Goal: Navigation & Orientation: Understand site structure

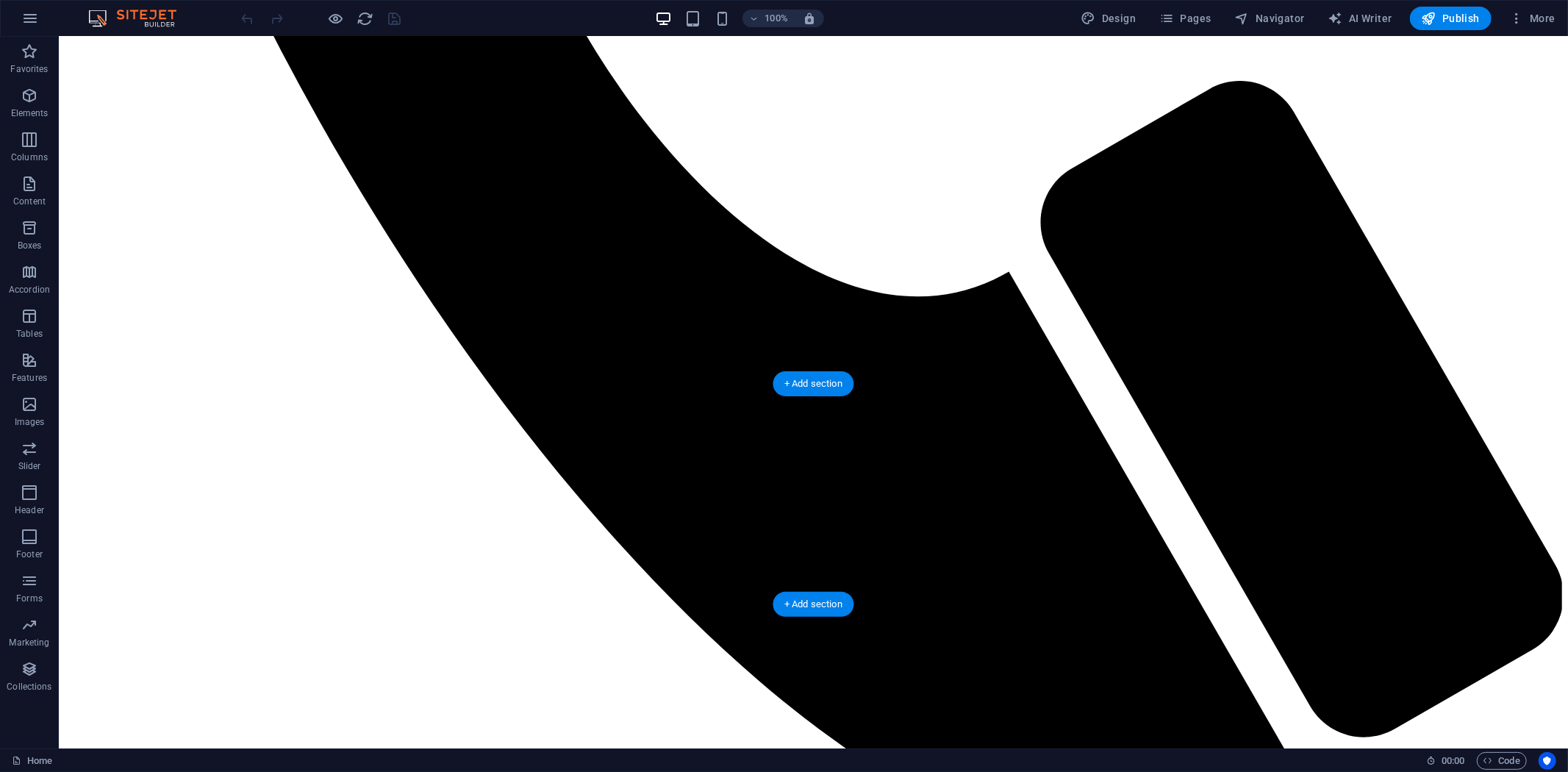
scroll to position [1344, 0]
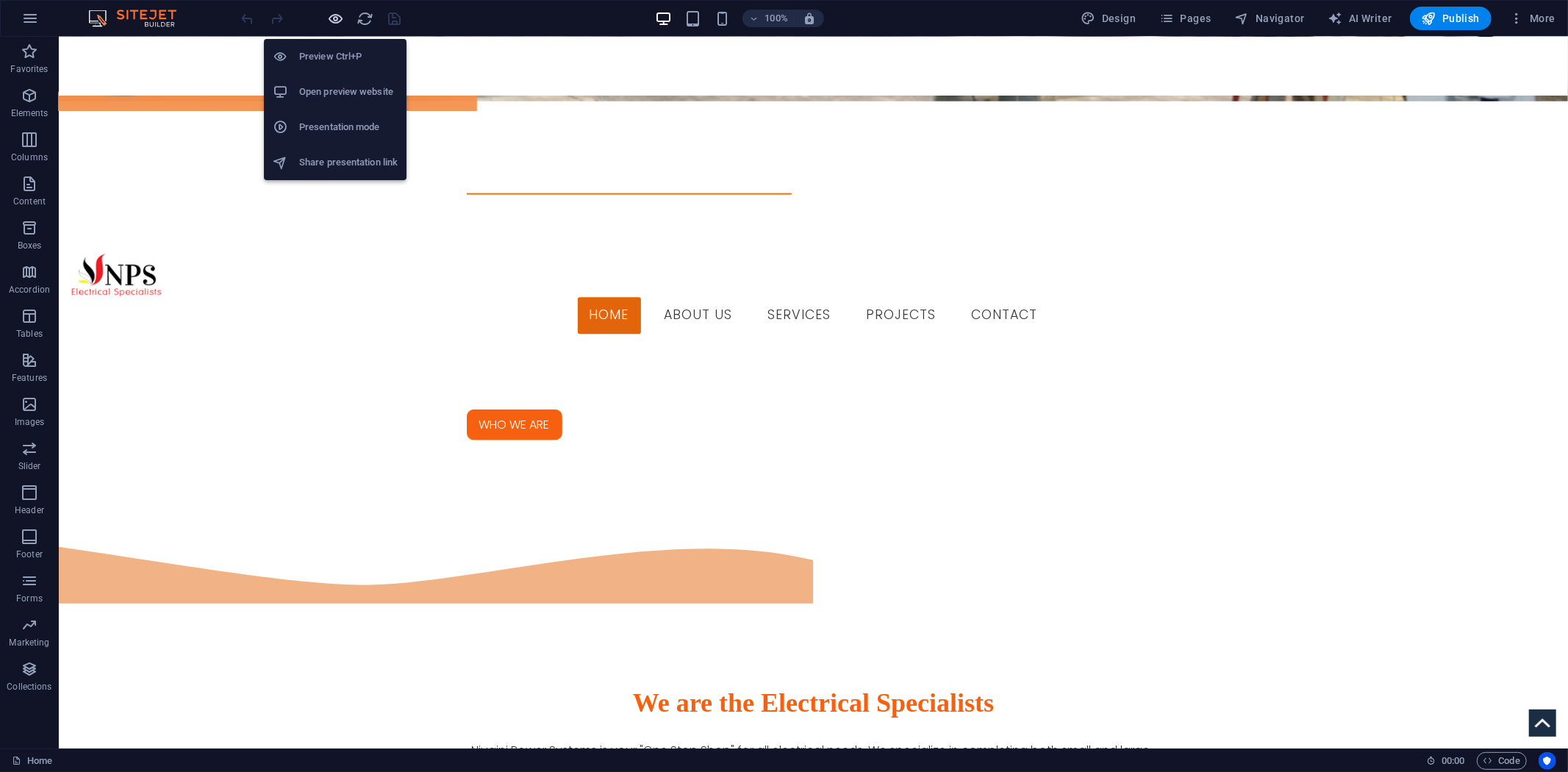
click at [342, 24] on icon "button" at bounding box center [336, 19] width 17 height 17
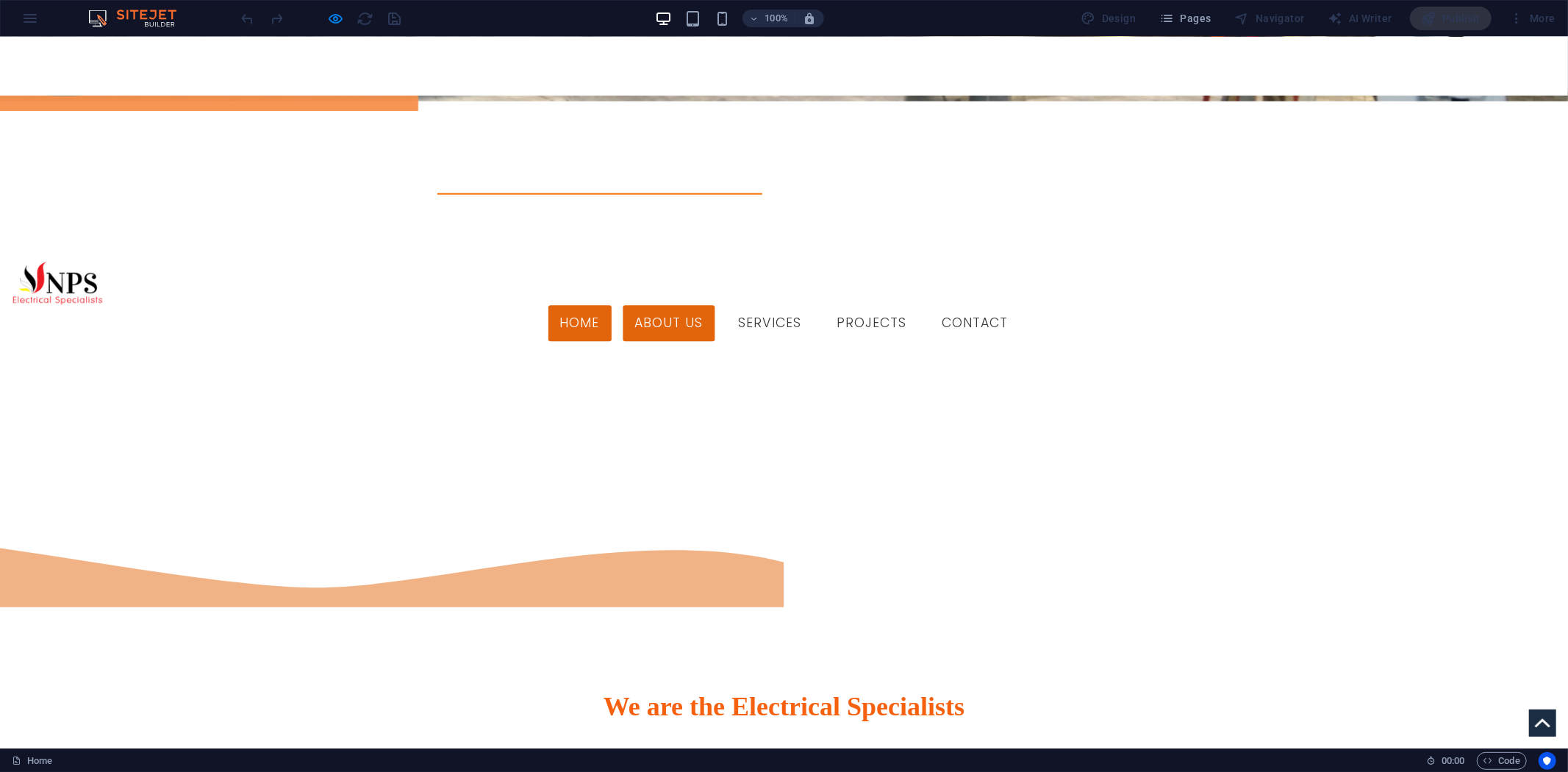
click at [687, 305] on link "About us" at bounding box center [669, 322] width 92 height 37
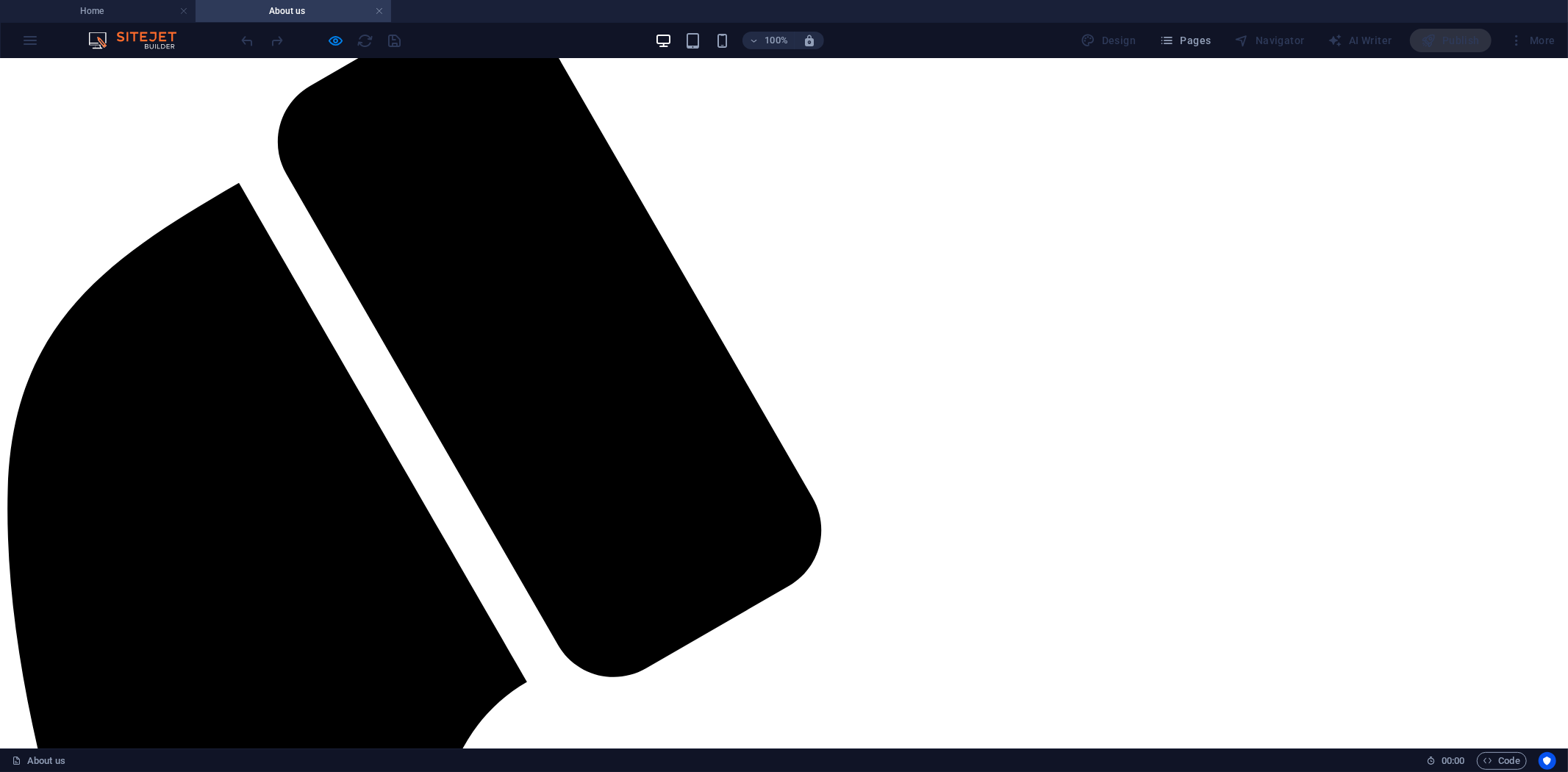
scroll to position [0, 0]
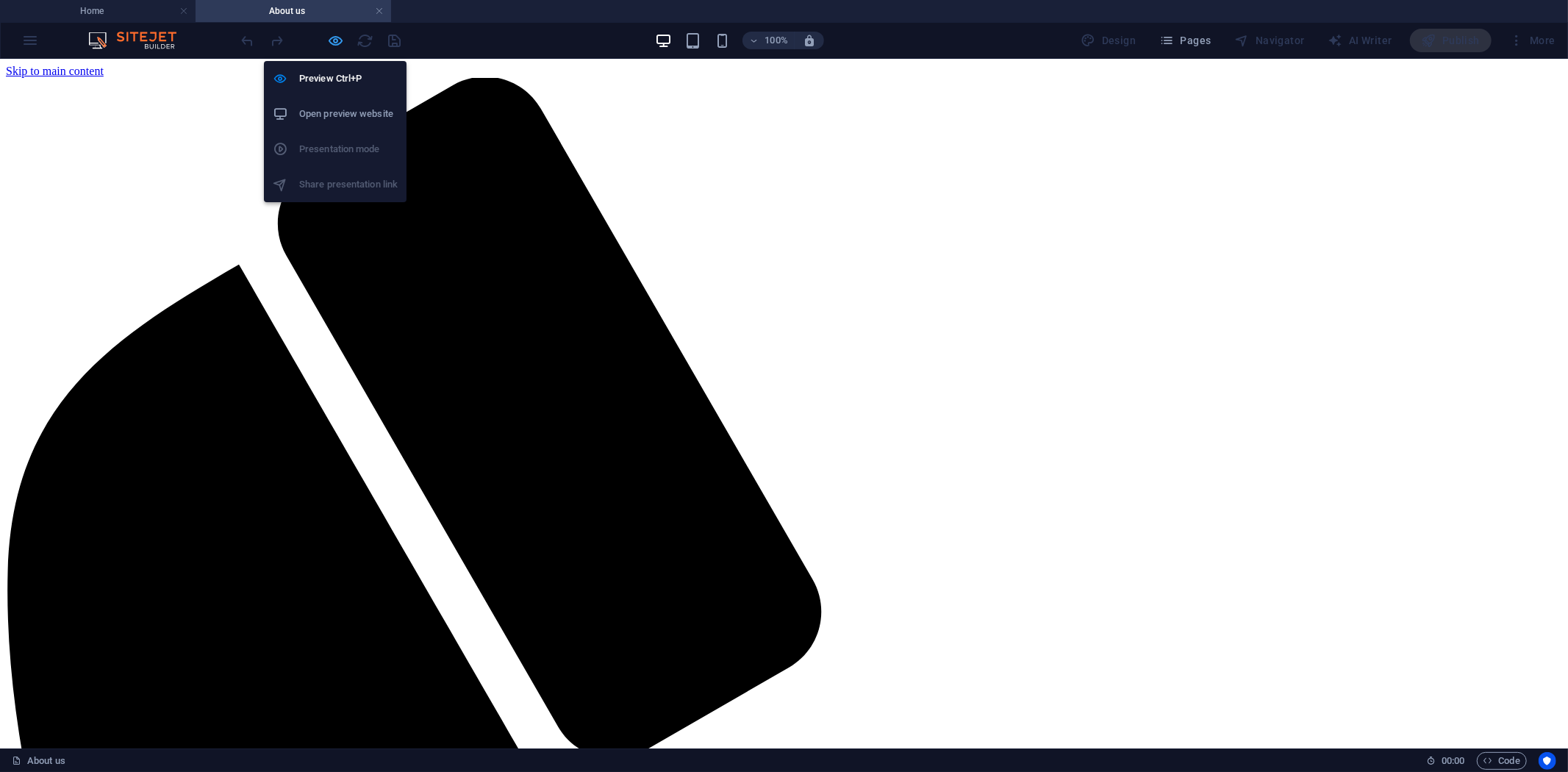
click at [331, 42] on icon "button" at bounding box center [336, 41] width 17 height 17
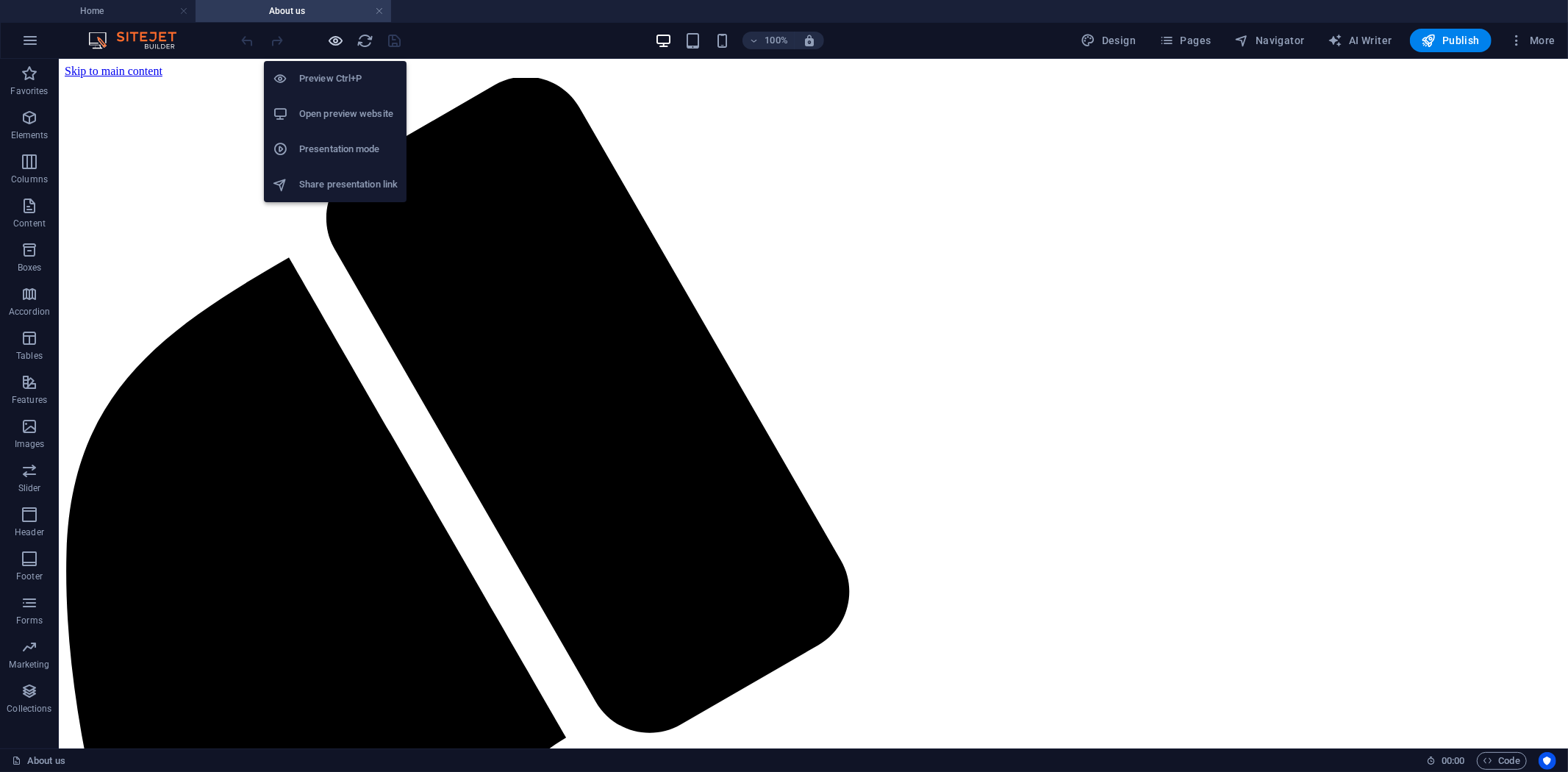
click at [333, 45] on icon "button" at bounding box center [336, 41] width 17 height 17
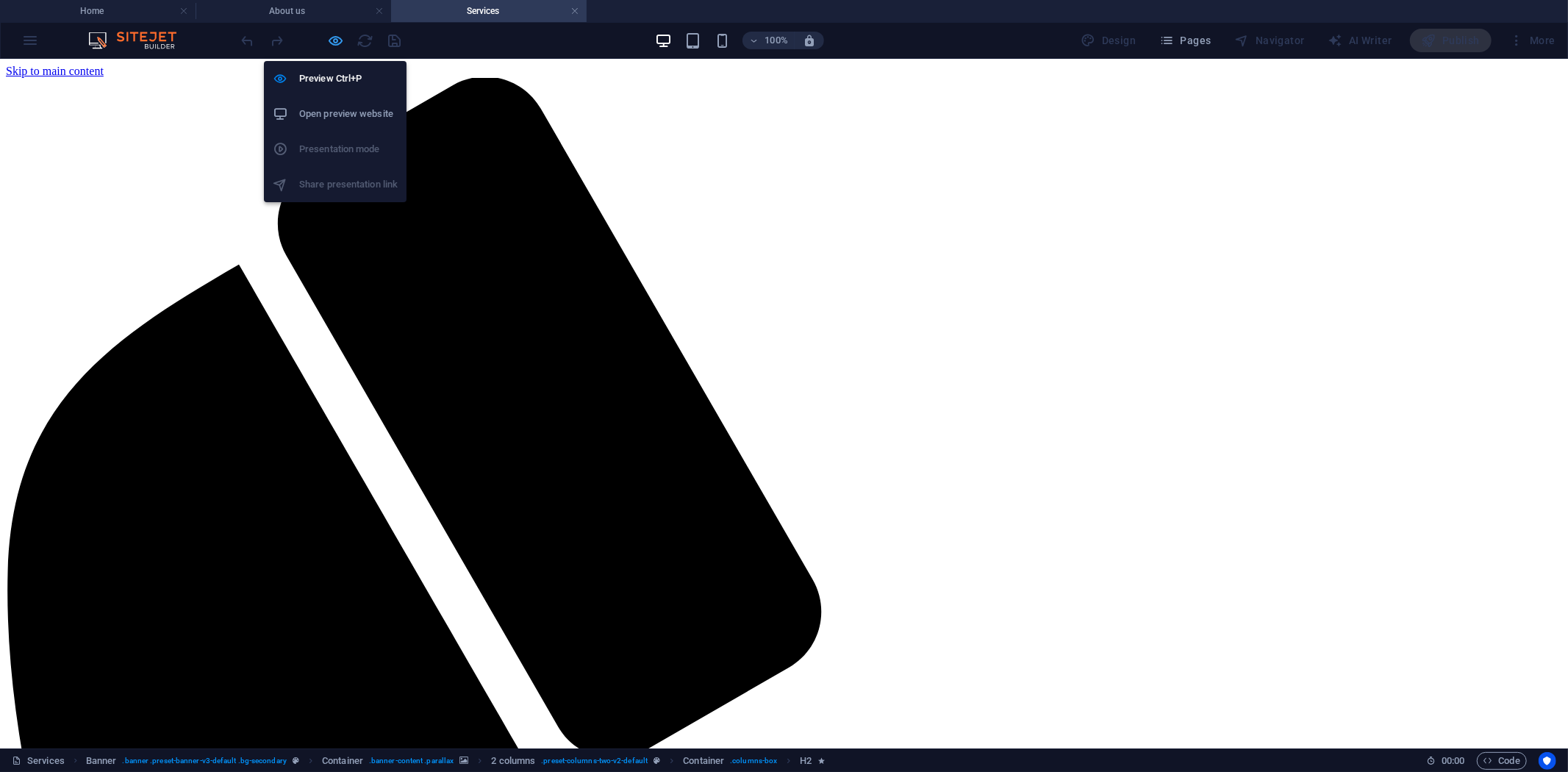
click at [337, 42] on icon "button" at bounding box center [336, 41] width 17 height 17
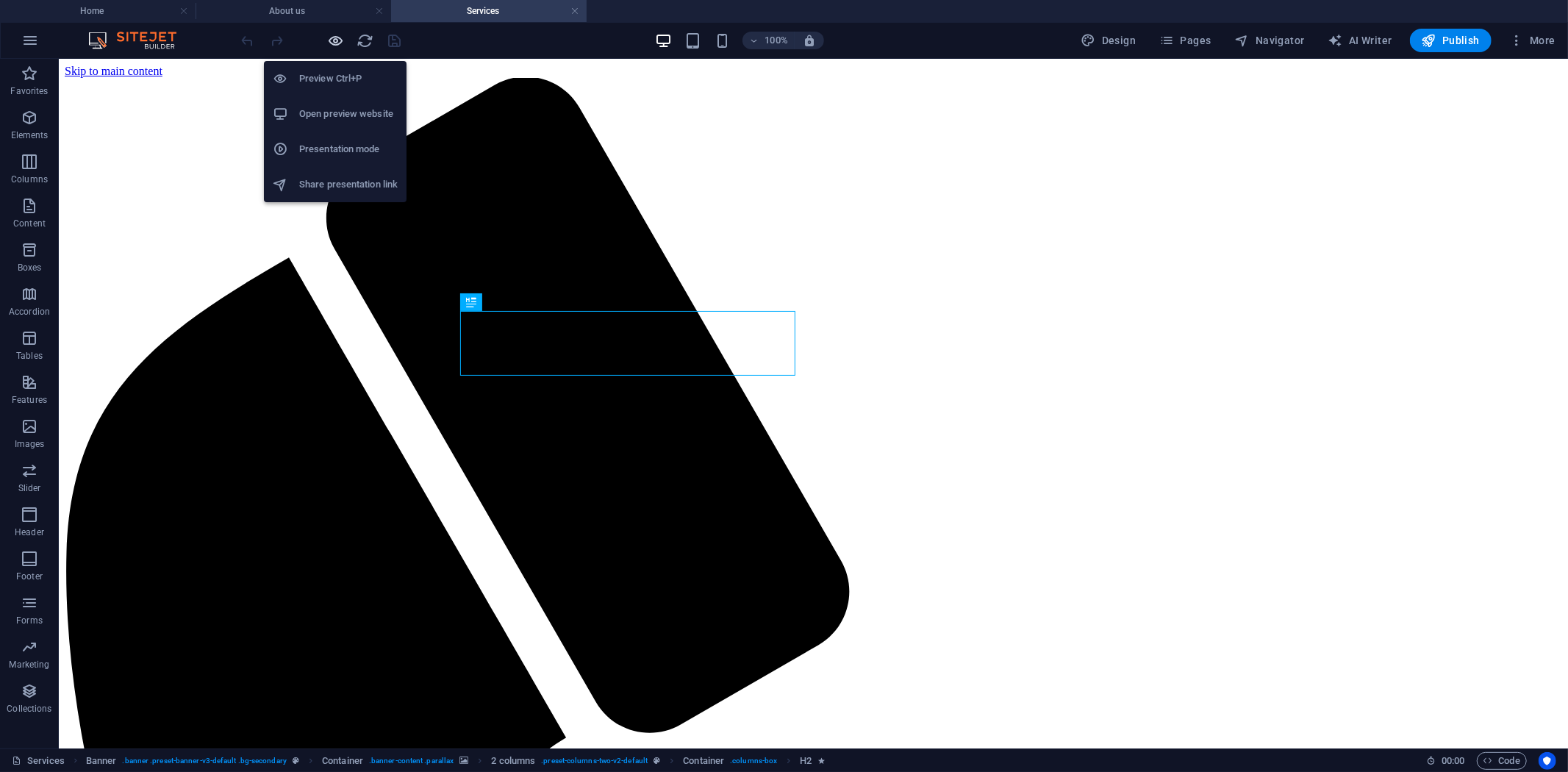
click at [337, 44] on icon "button" at bounding box center [336, 41] width 17 height 17
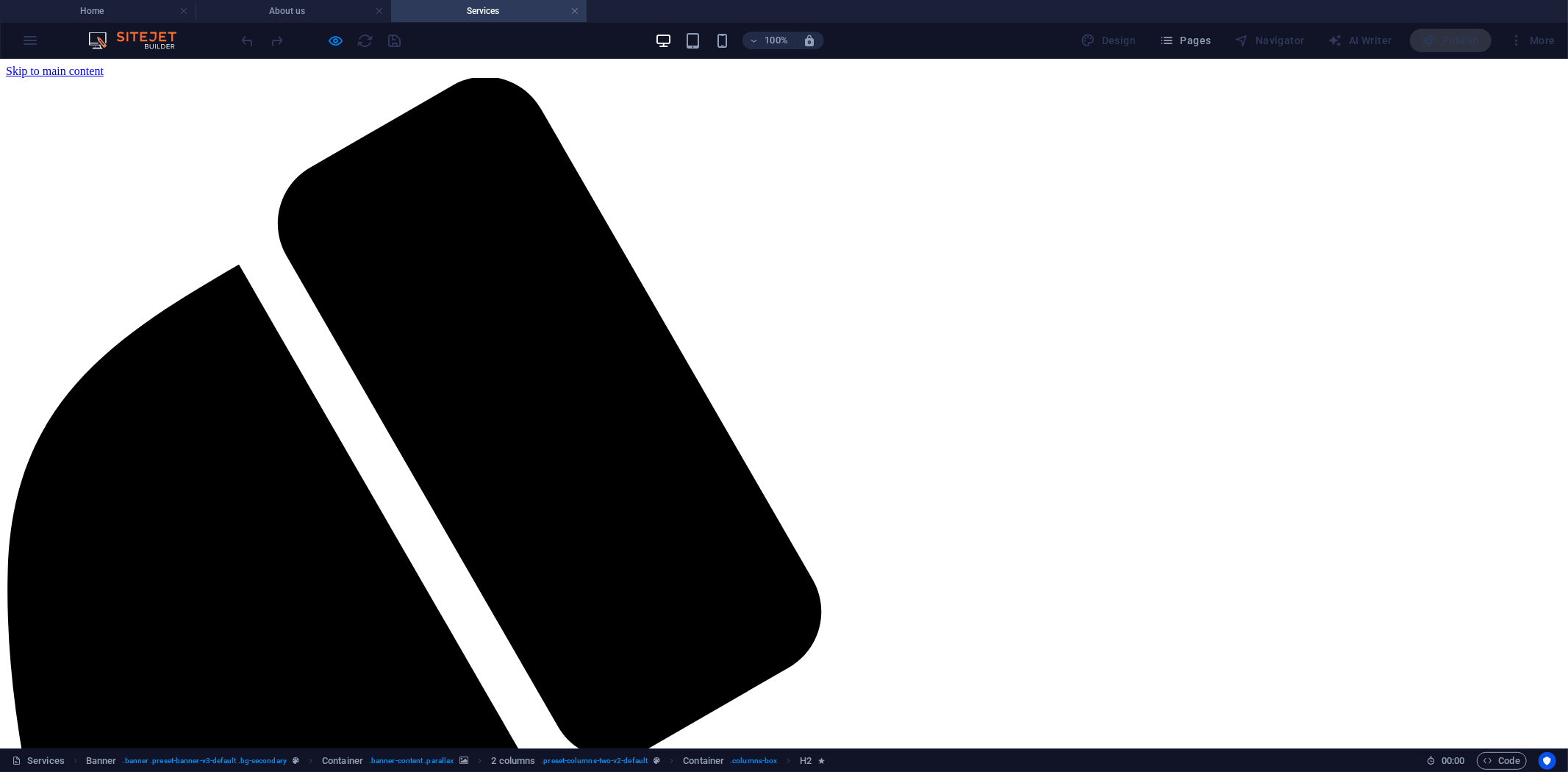
click at [507, 16] on h4 "Services" at bounding box center [488, 11] width 195 height 16
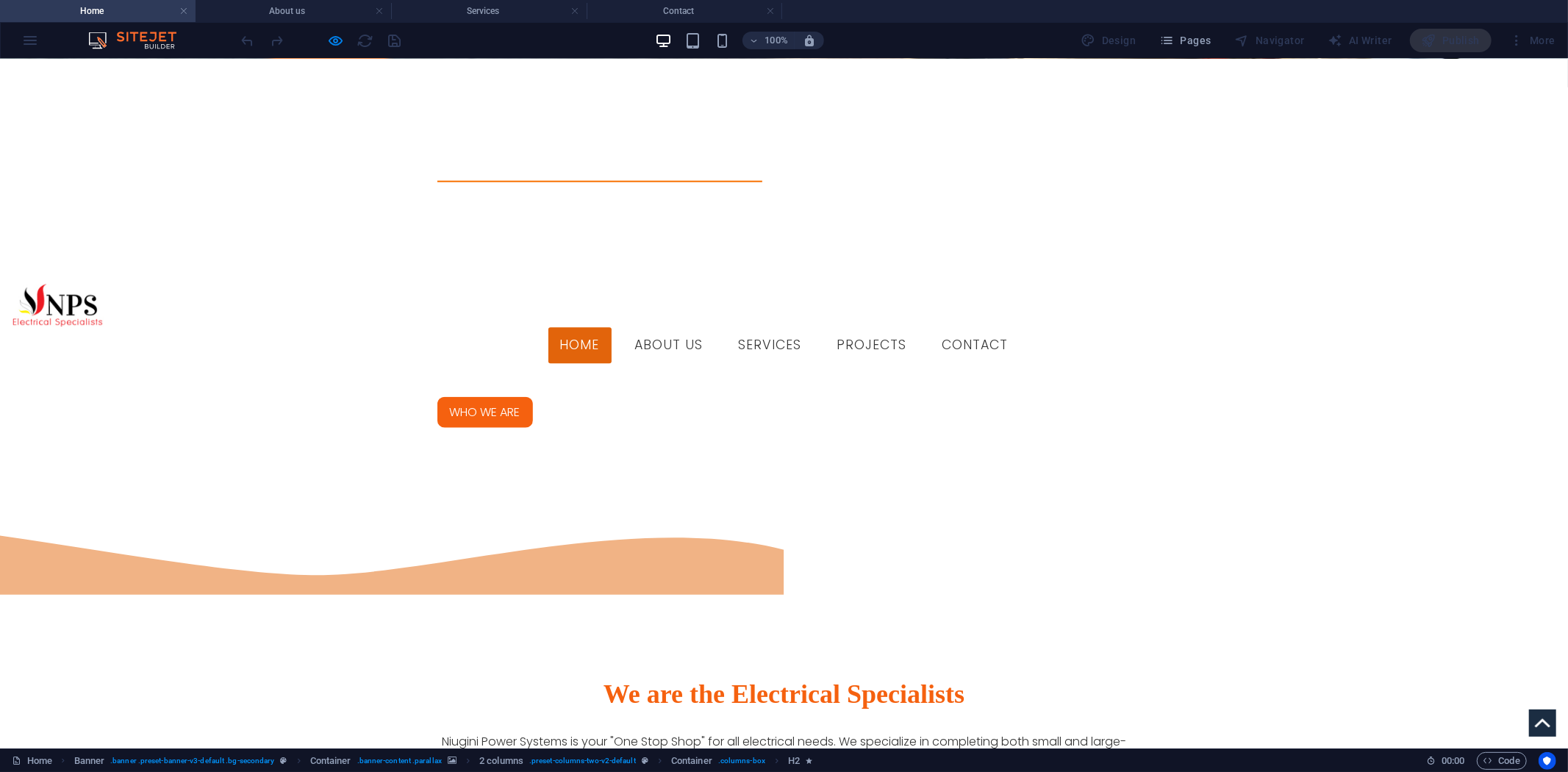
scroll to position [1347, 0]
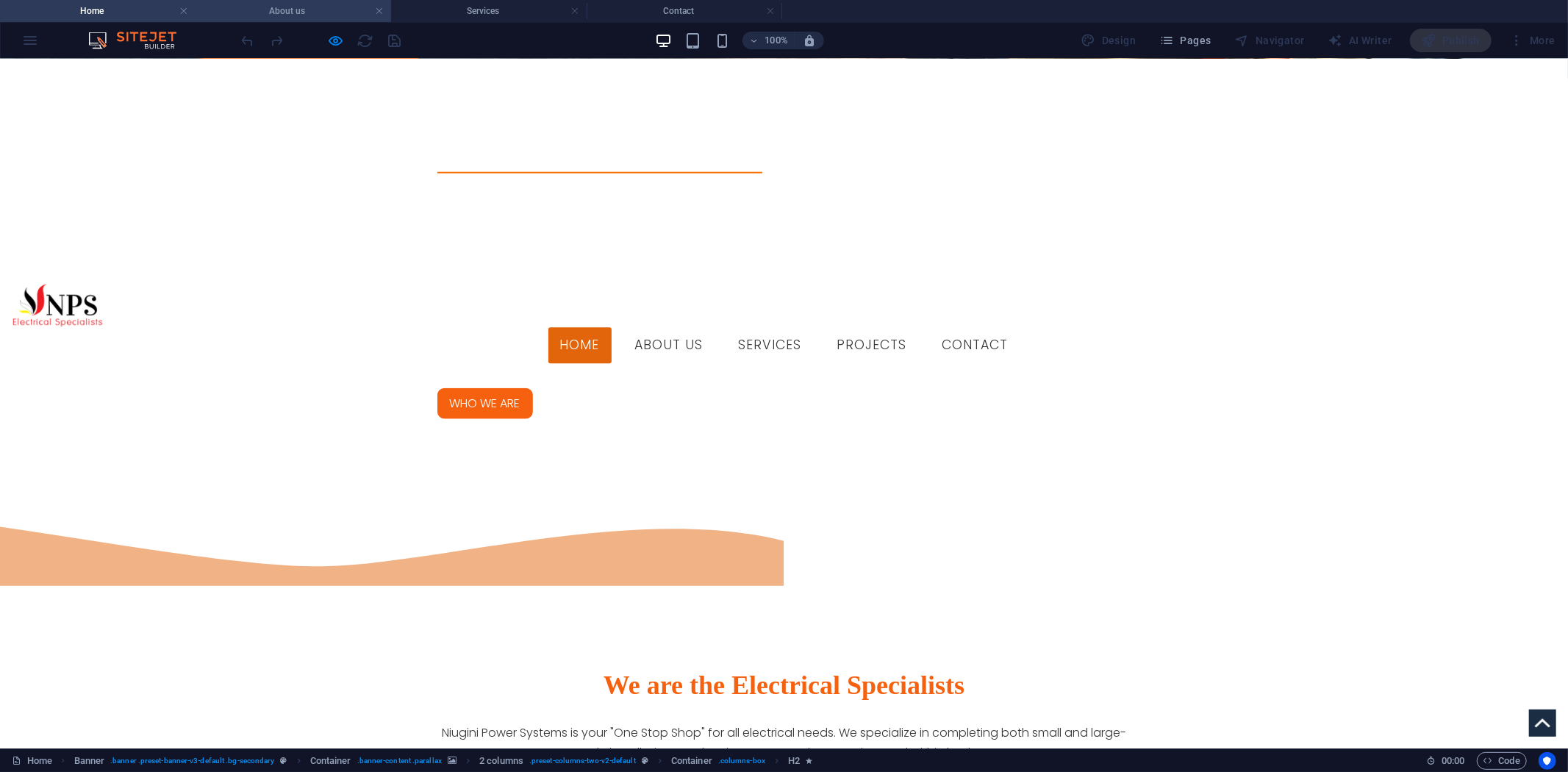
click at [310, 15] on h4 "About us" at bounding box center [293, 11] width 195 height 16
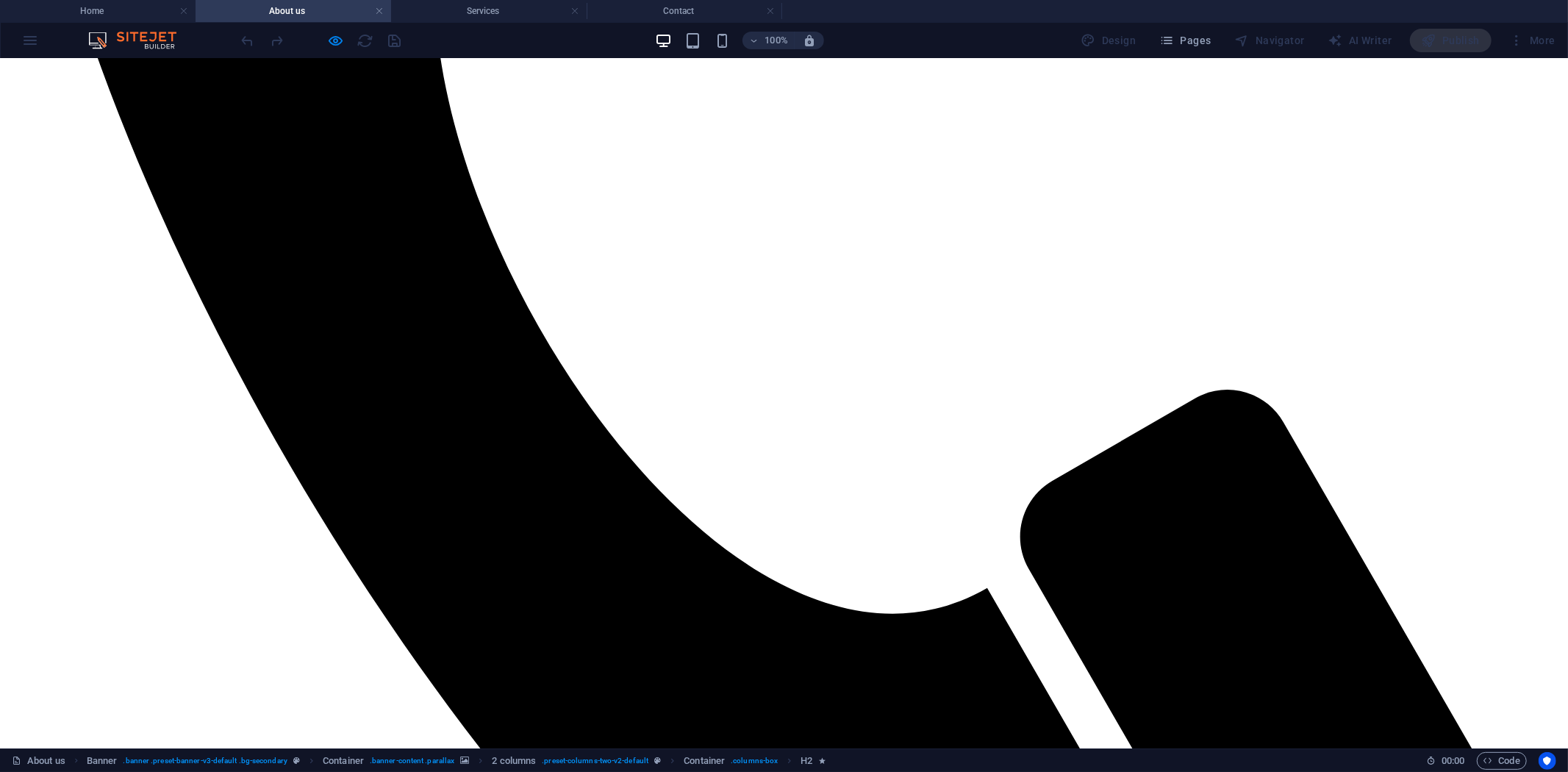
scroll to position [1123, 0]
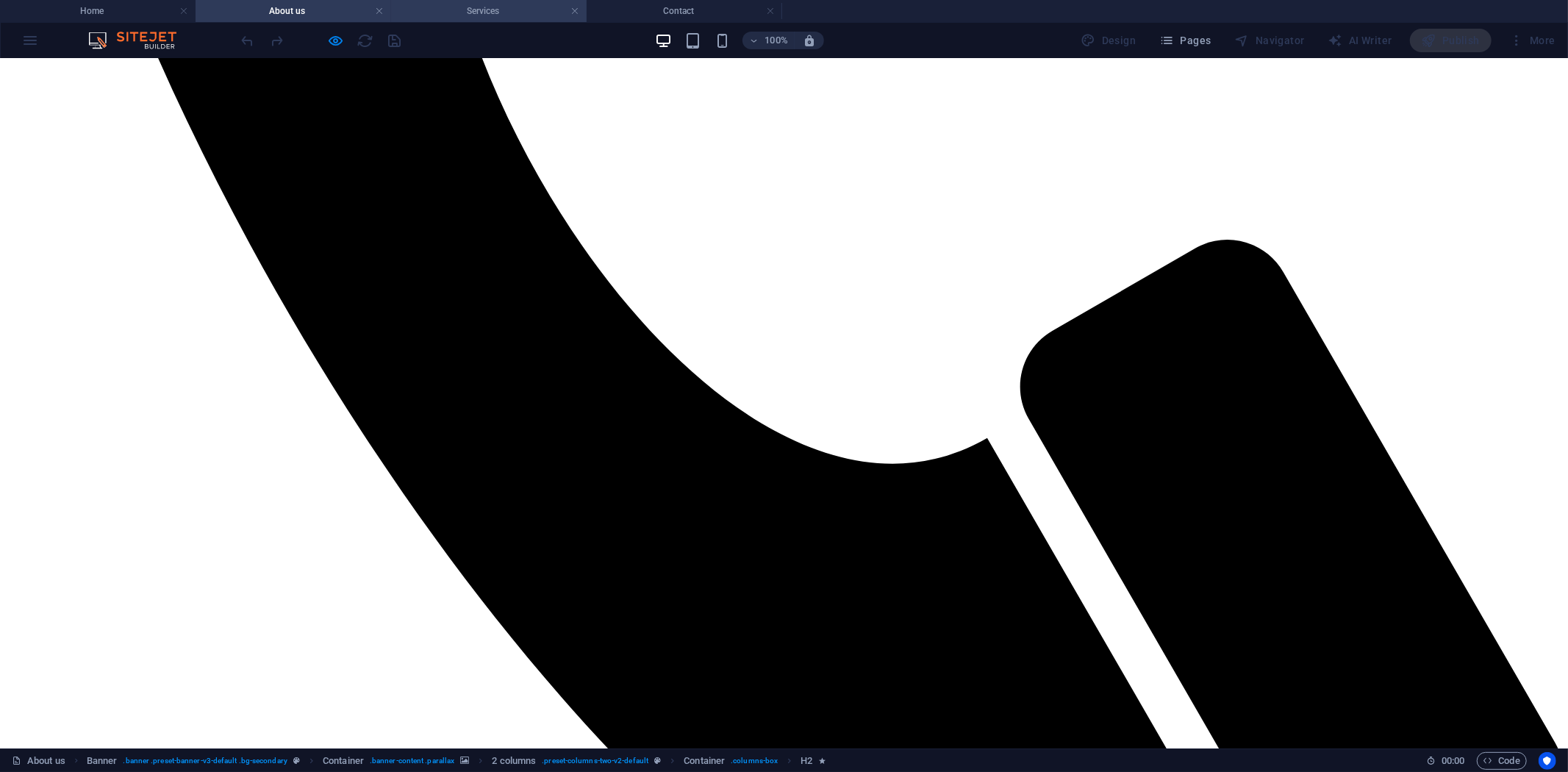
click at [493, 16] on h4 "Services" at bounding box center [488, 11] width 195 height 16
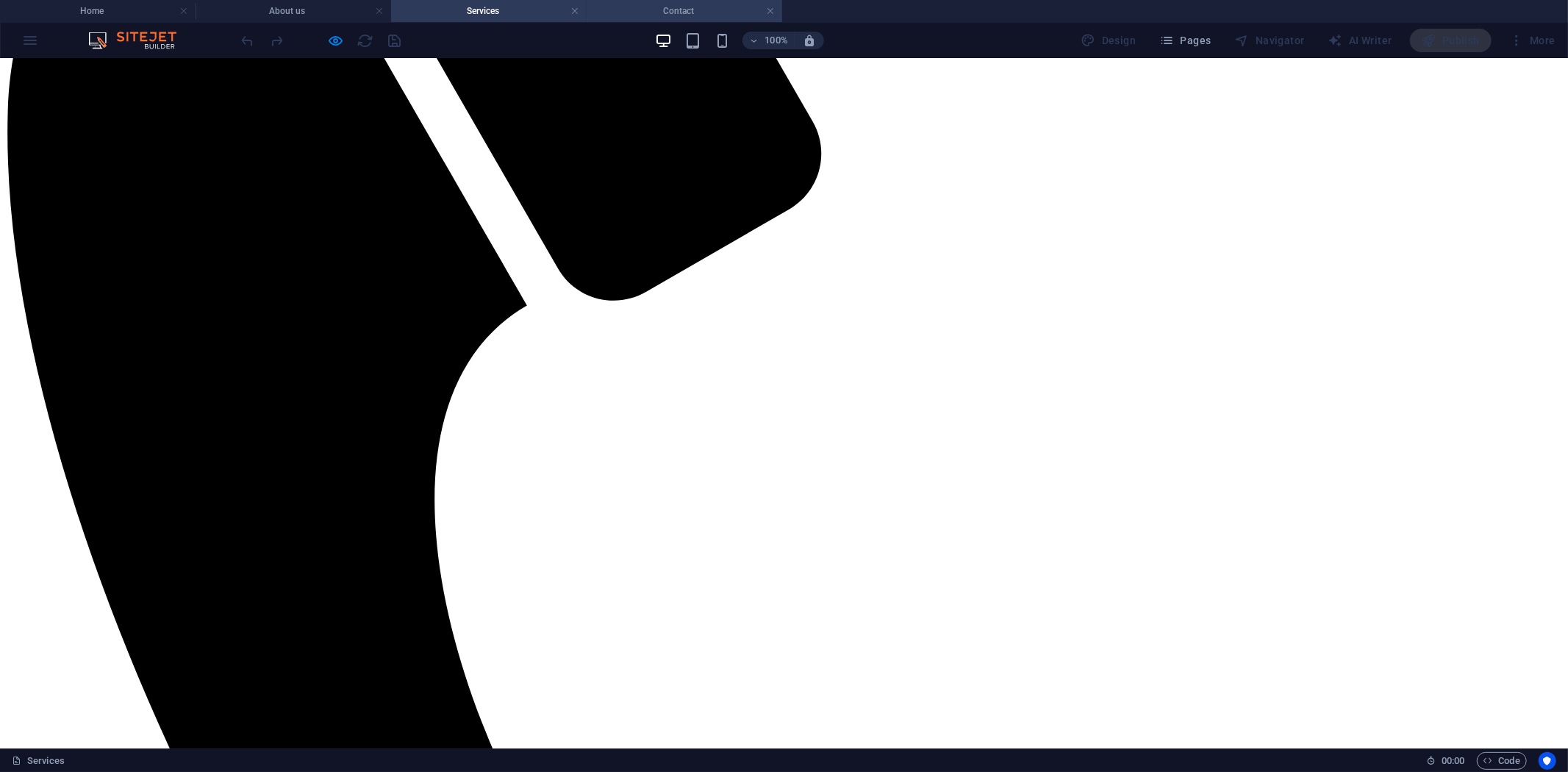
scroll to position [458, 0]
click at [707, 15] on h4 "Contact" at bounding box center [685, 11] width 195 height 16
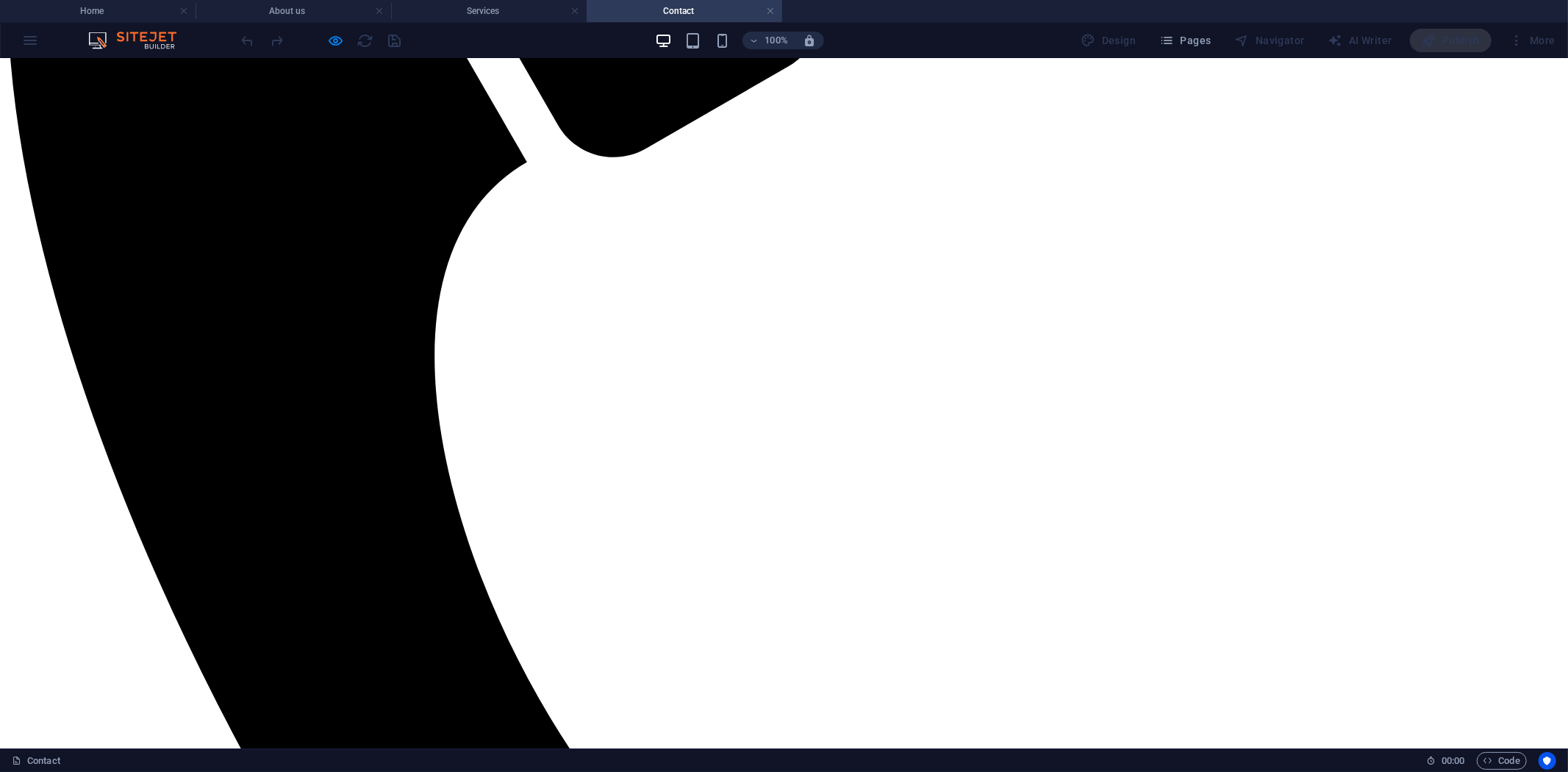
scroll to position [769, 0]
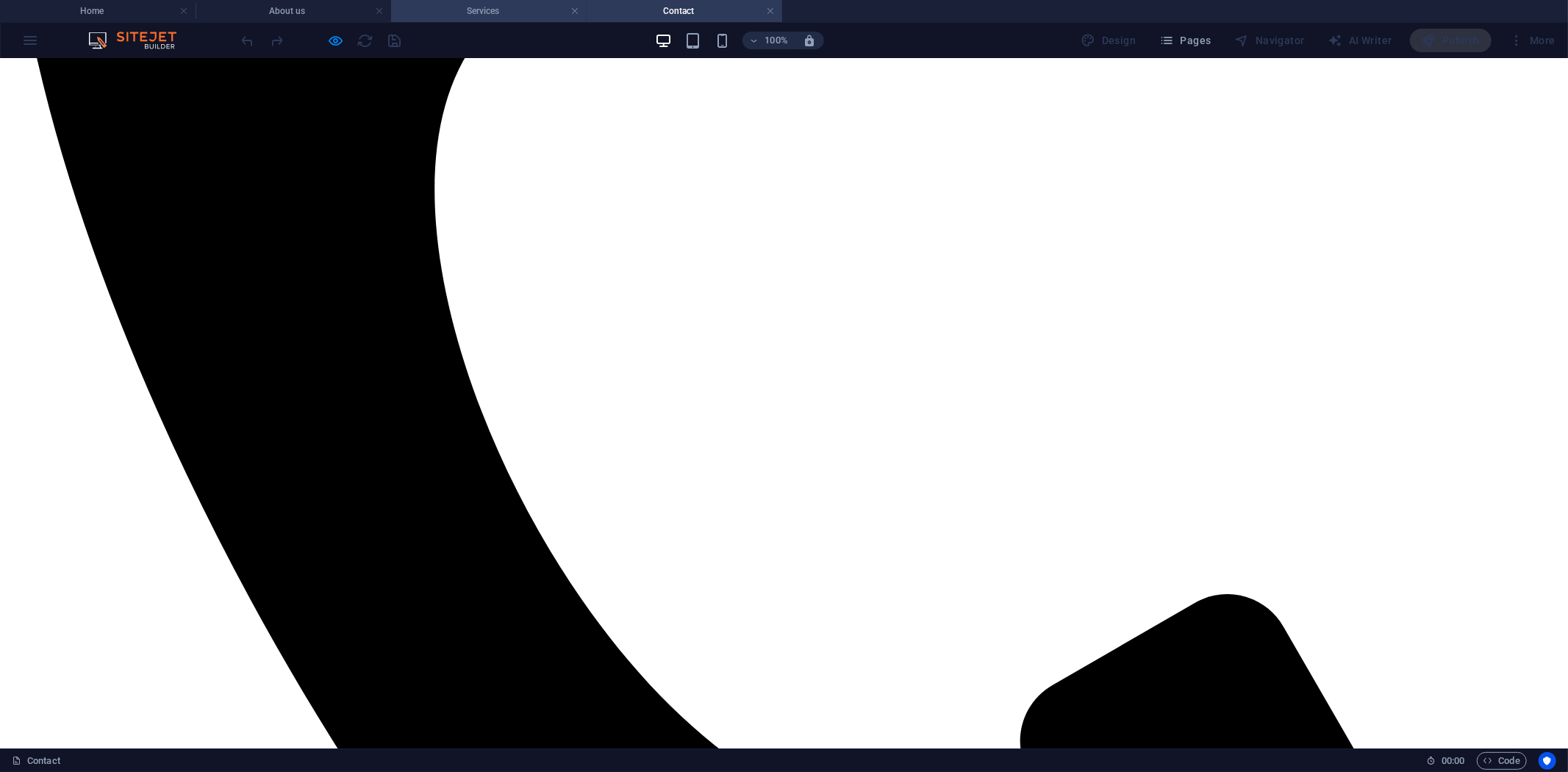
click at [458, 15] on h4 "Services" at bounding box center [488, 11] width 195 height 16
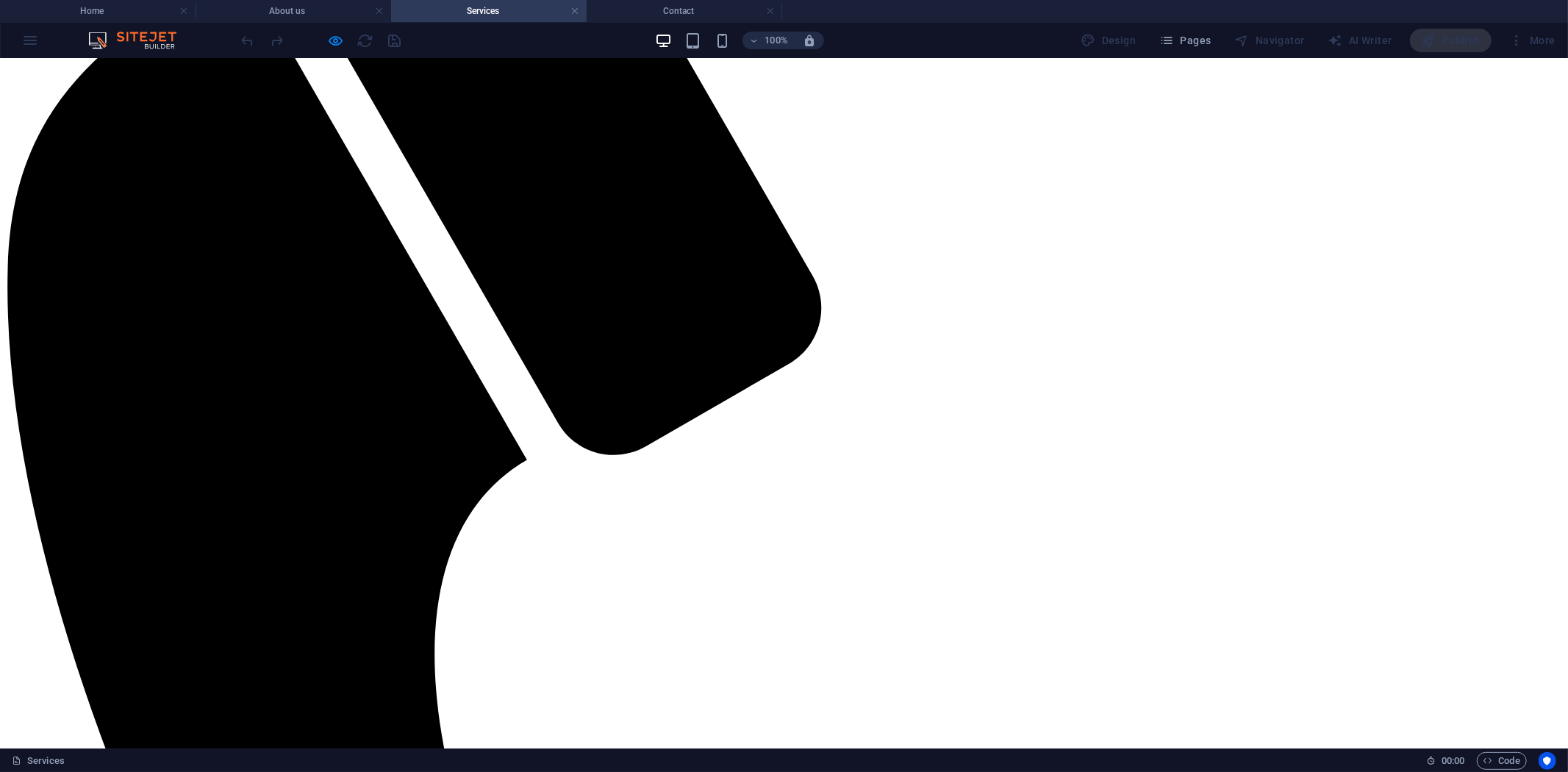
scroll to position [294, 0]
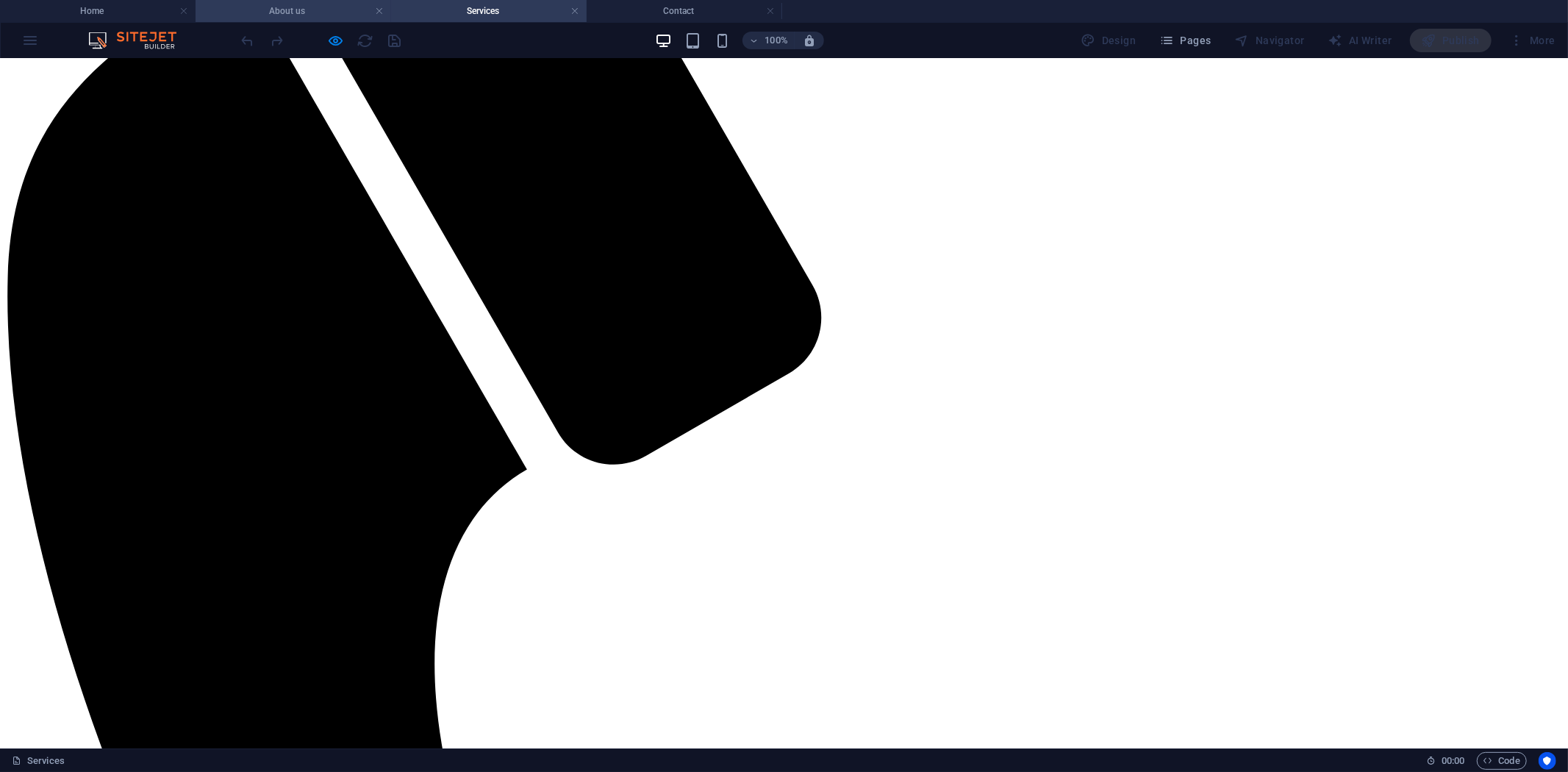
click at [318, 11] on h4 "About us" at bounding box center [293, 11] width 195 height 16
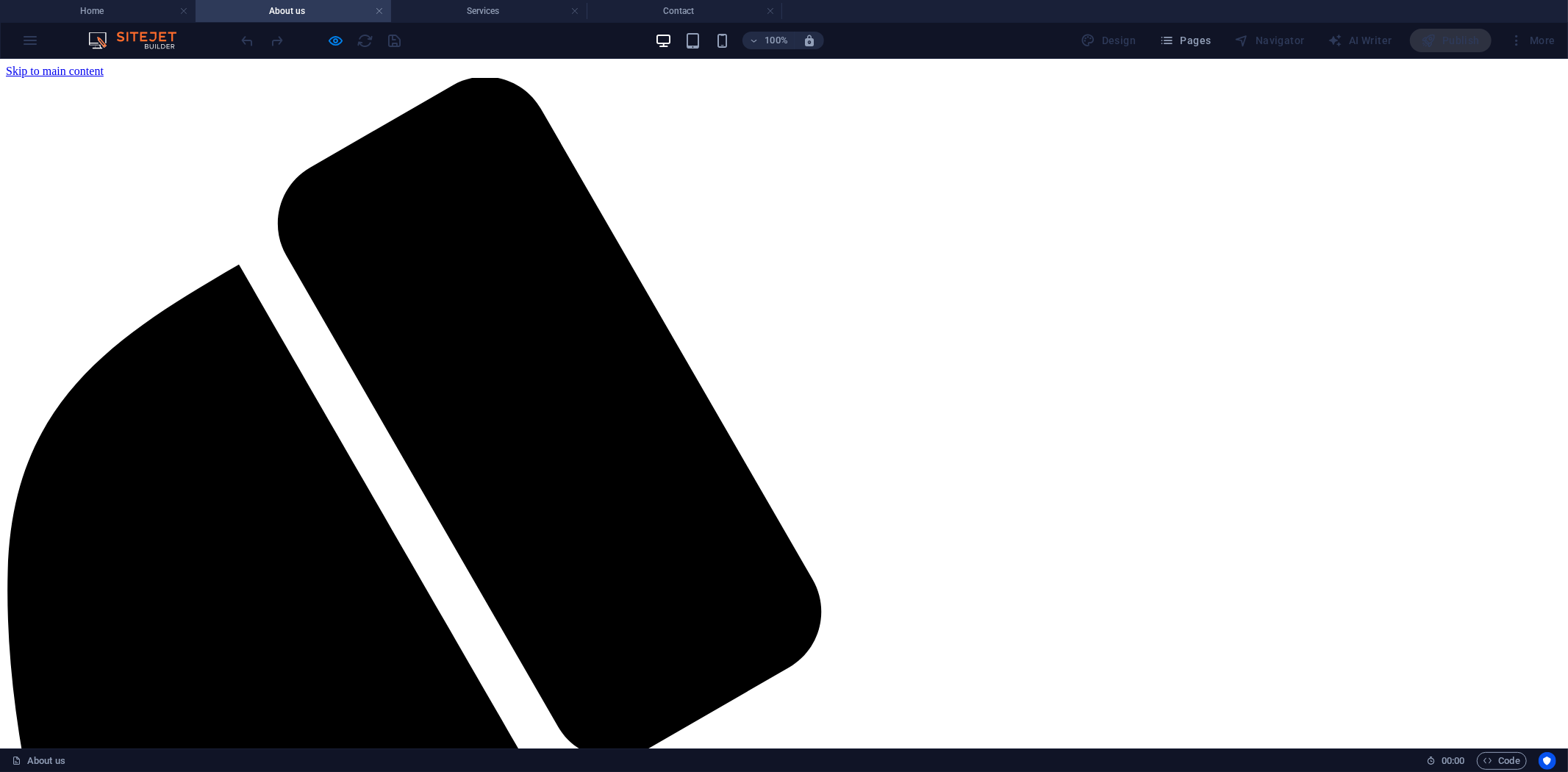
scroll to position [1123, 0]
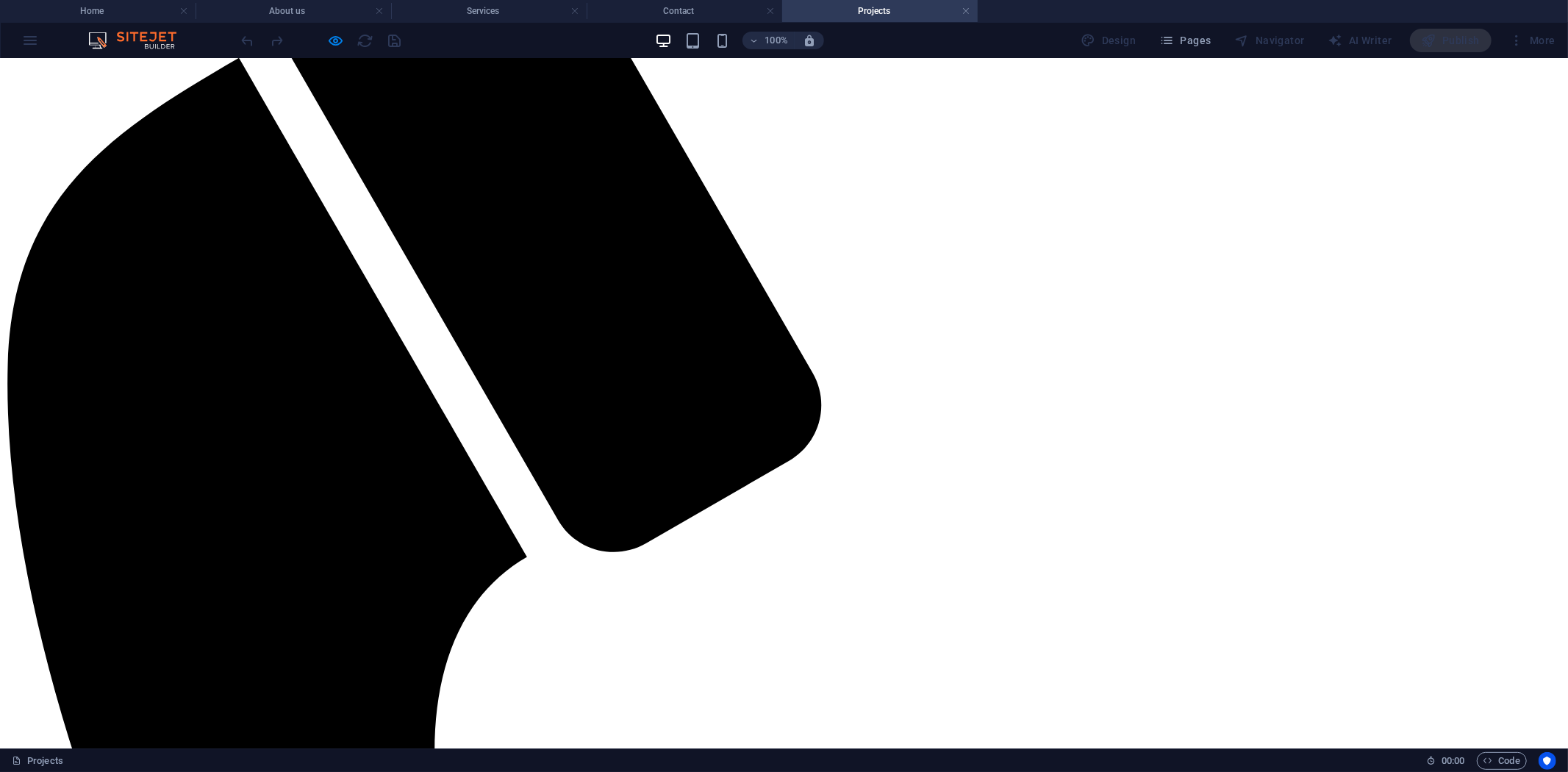
scroll to position [163, 0]
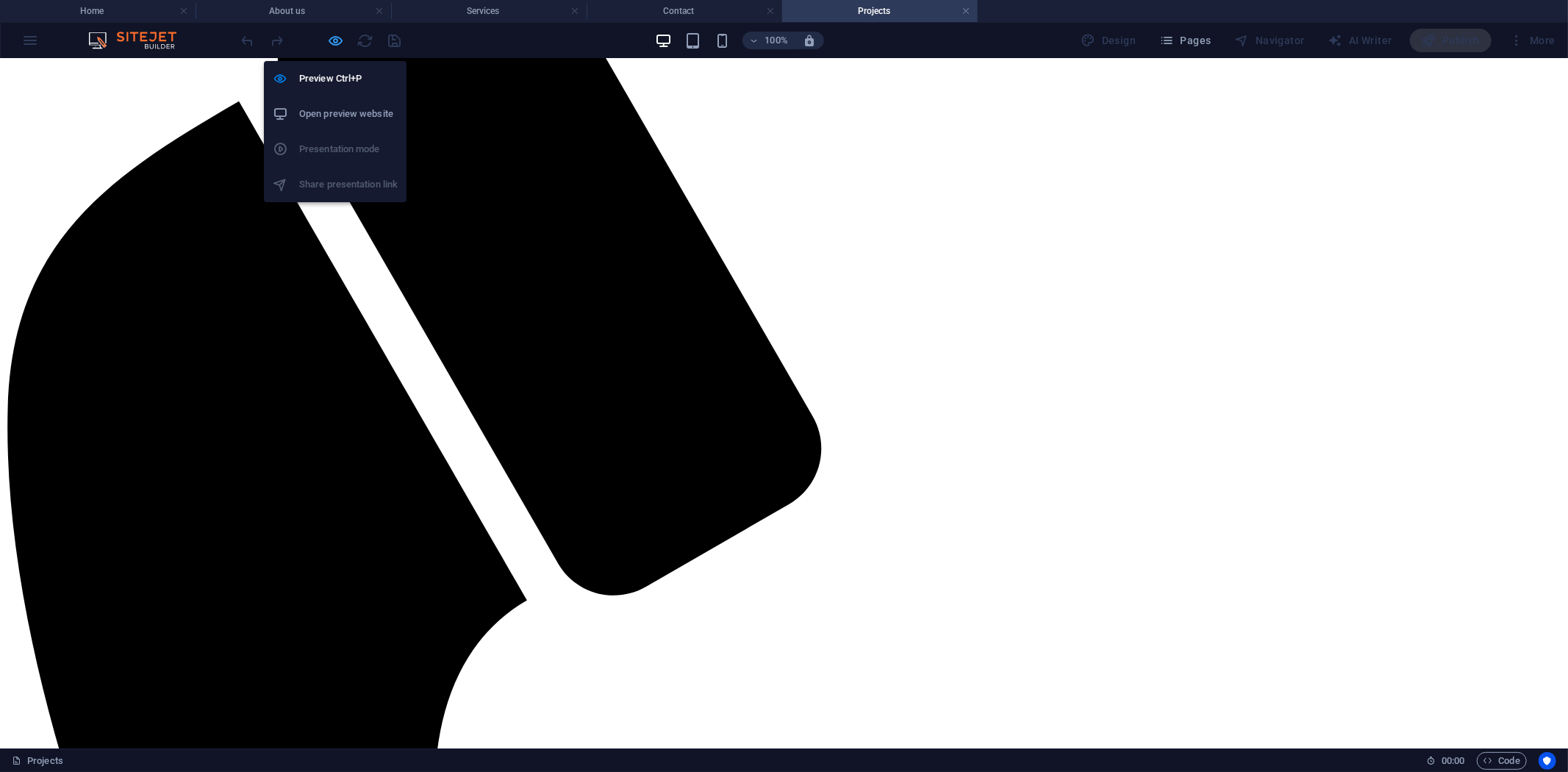
click at [334, 39] on icon "button" at bounding box center [336, 41] width 17 height 17
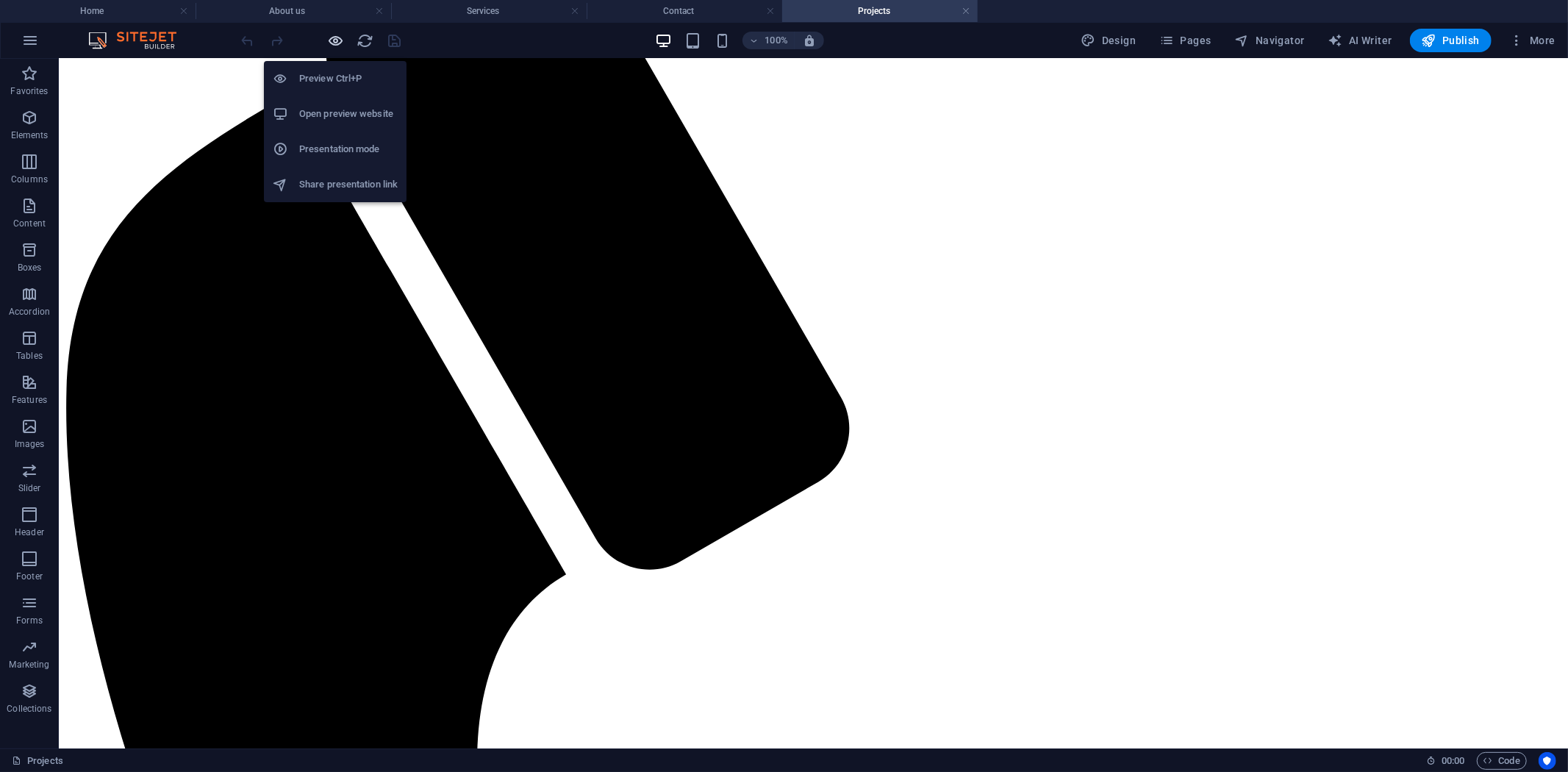
click at [336, 37] on icon "button" at bounding box center [336, 41] width 17 height 17
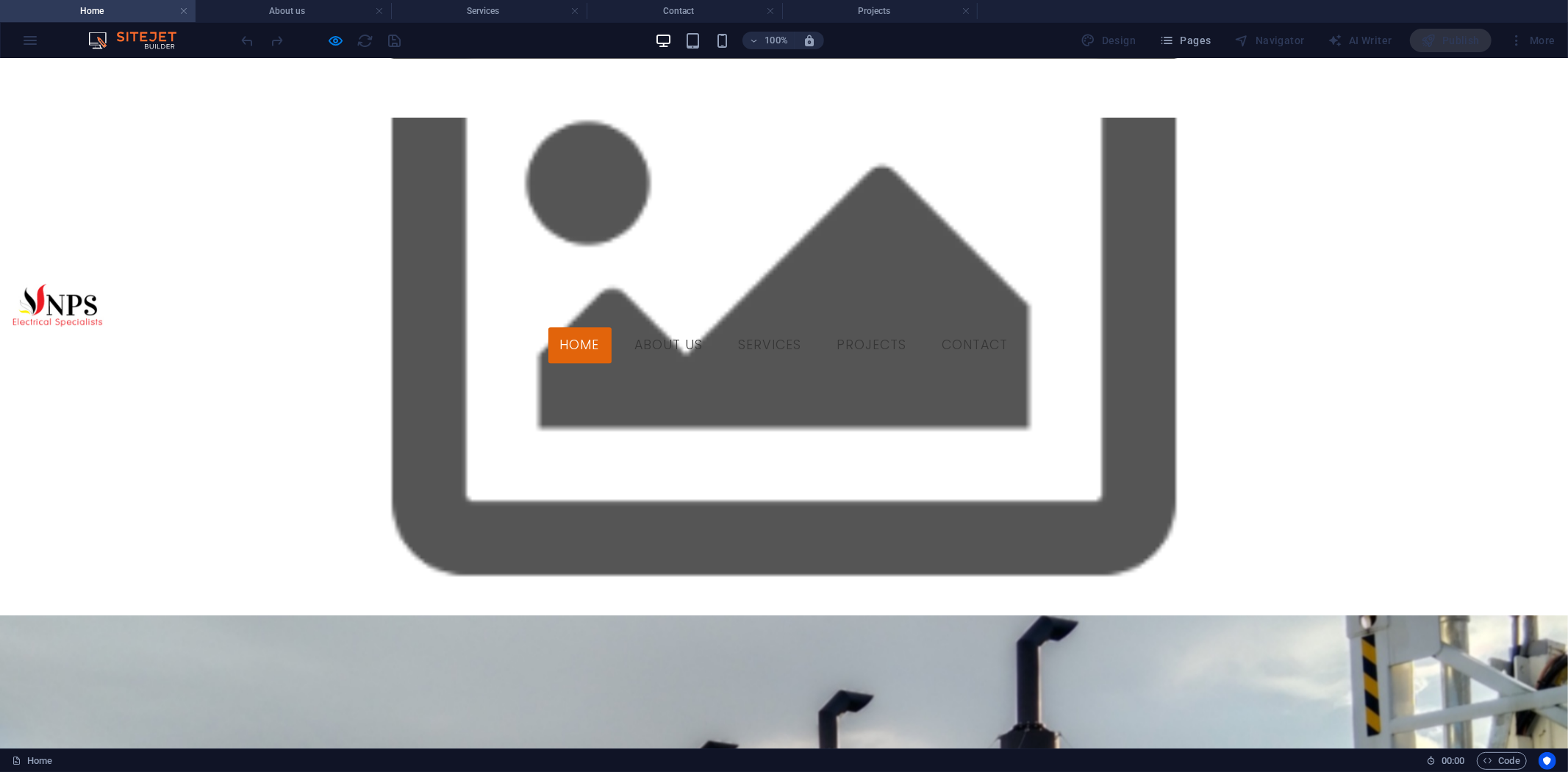
scroll to position [185, 0]
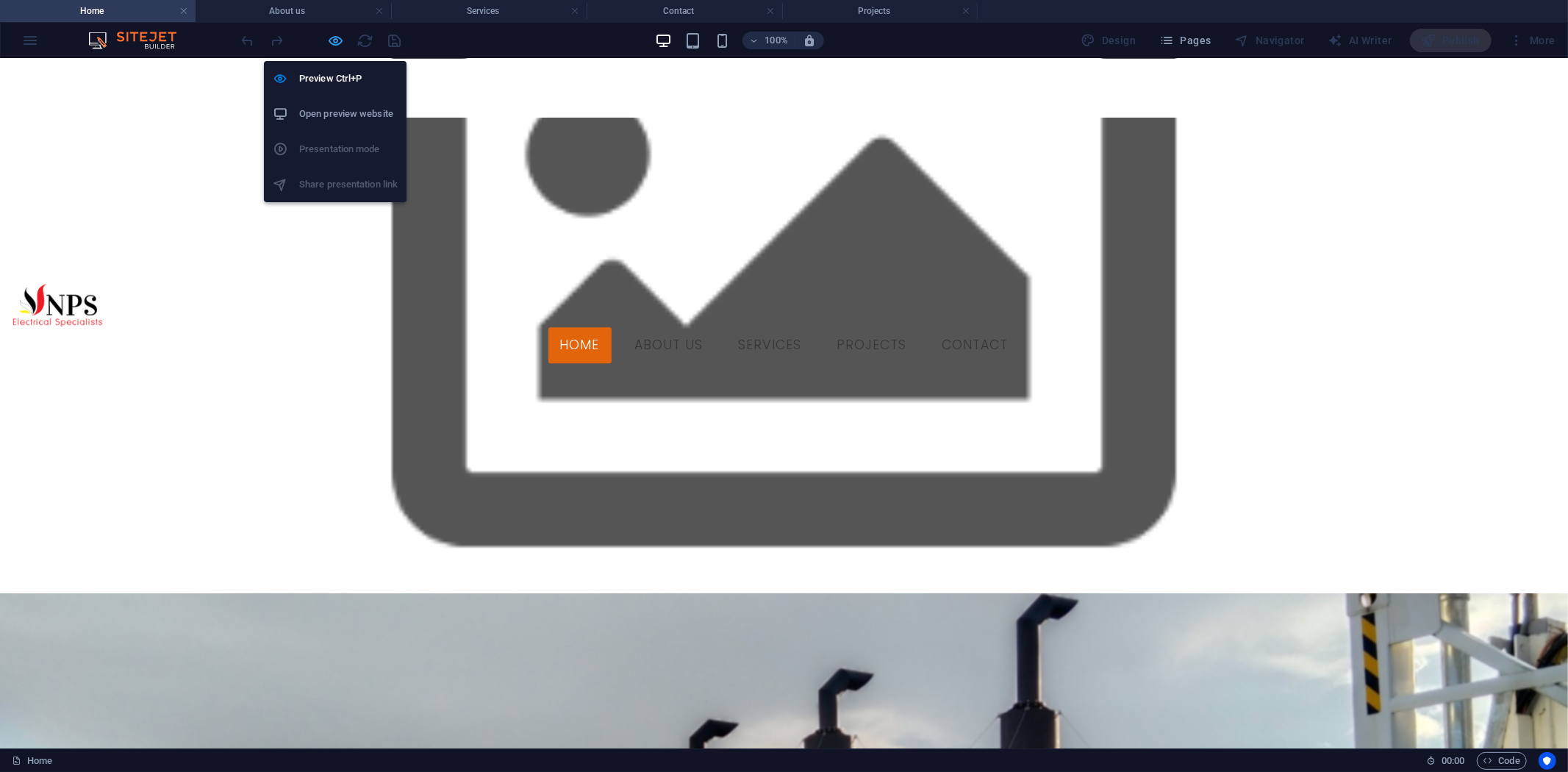
click at [339, 35] on icon "button" at bounding box center [336, 41] width 17 height 17
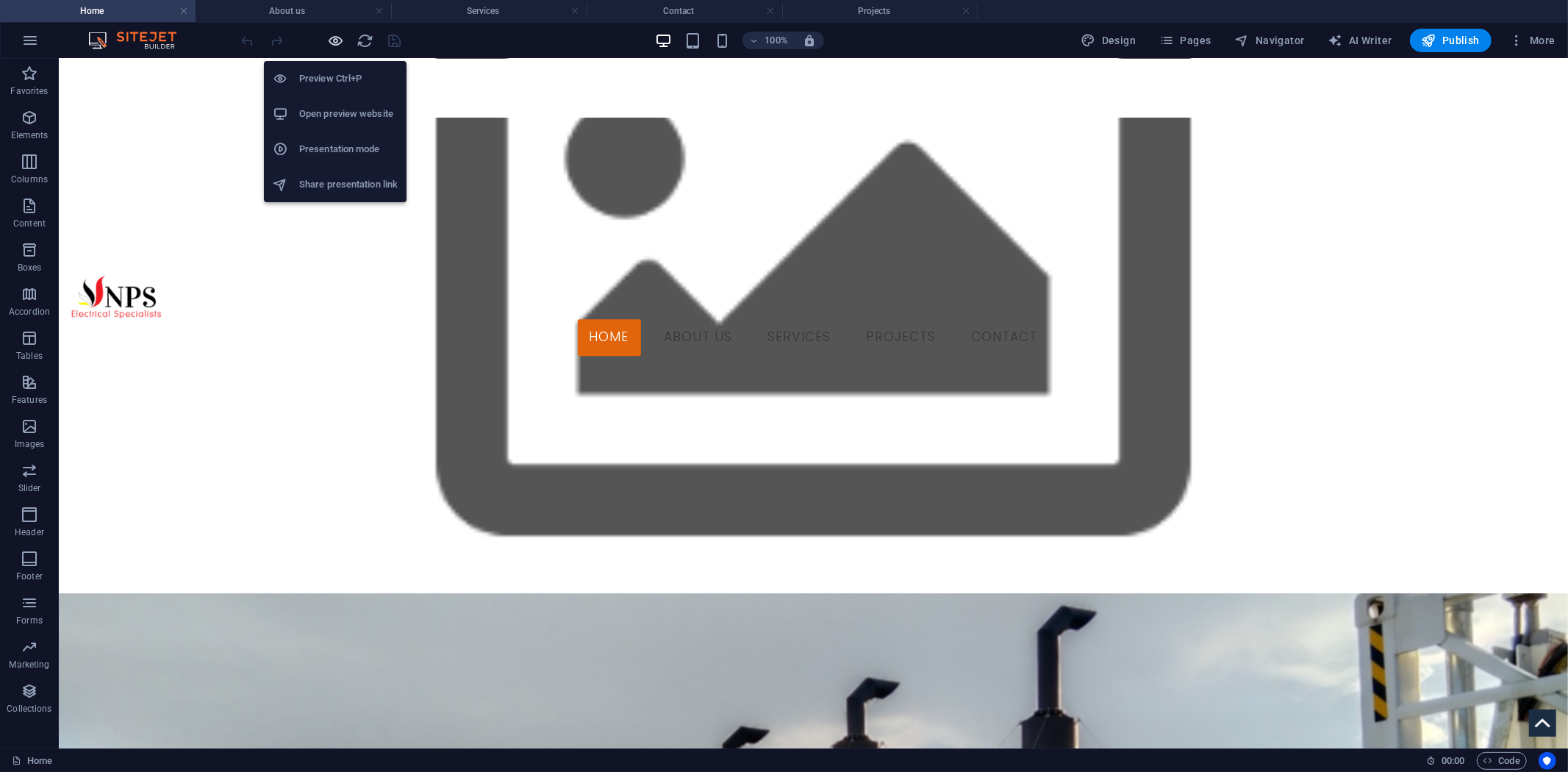
click at [339, 35] on icon "button" at bounding box center [336, 41] width 17 height 17
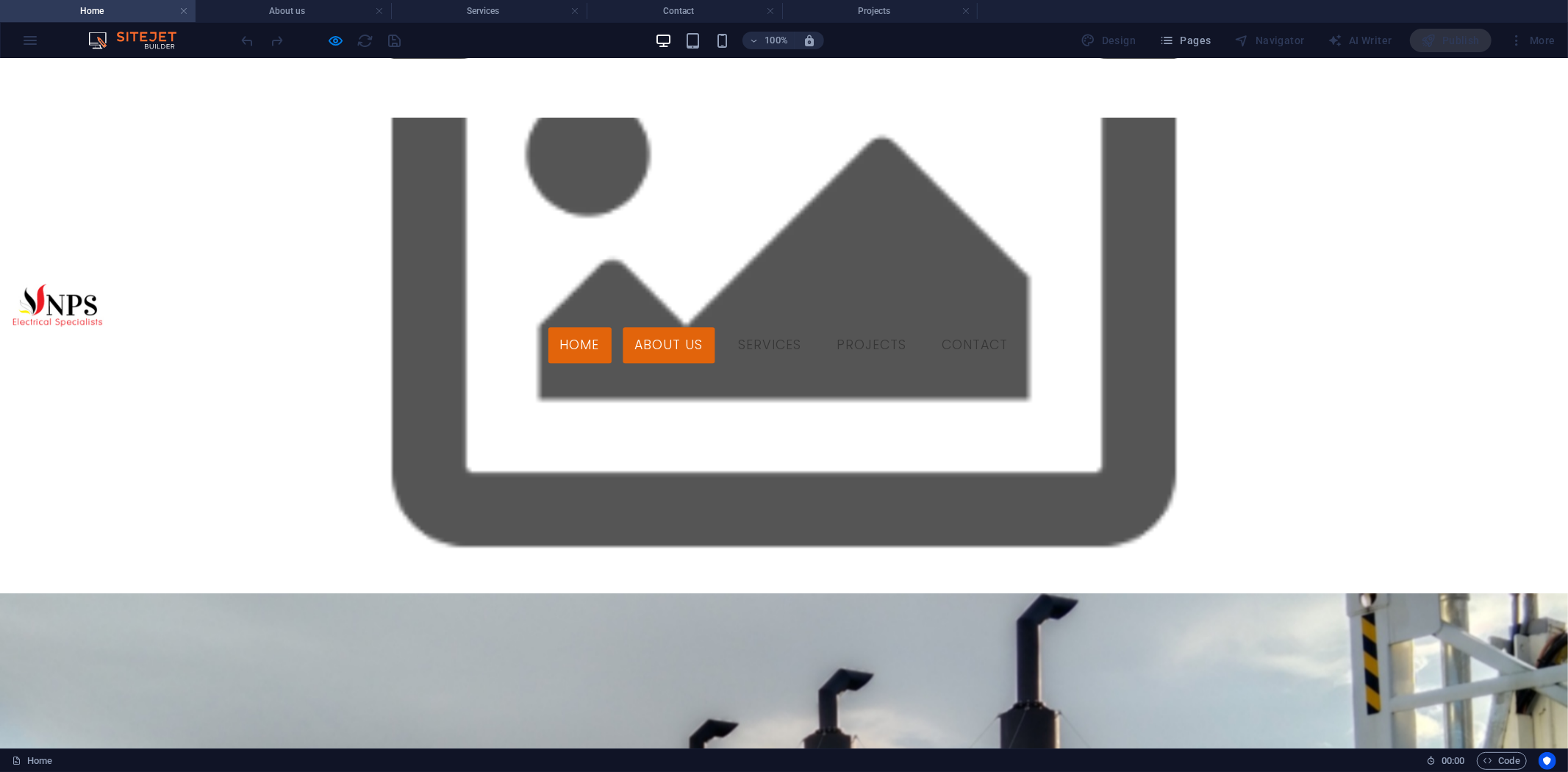
click at [701, 327] on link "About us" at bounding box center [669, 344] width 92 height 37
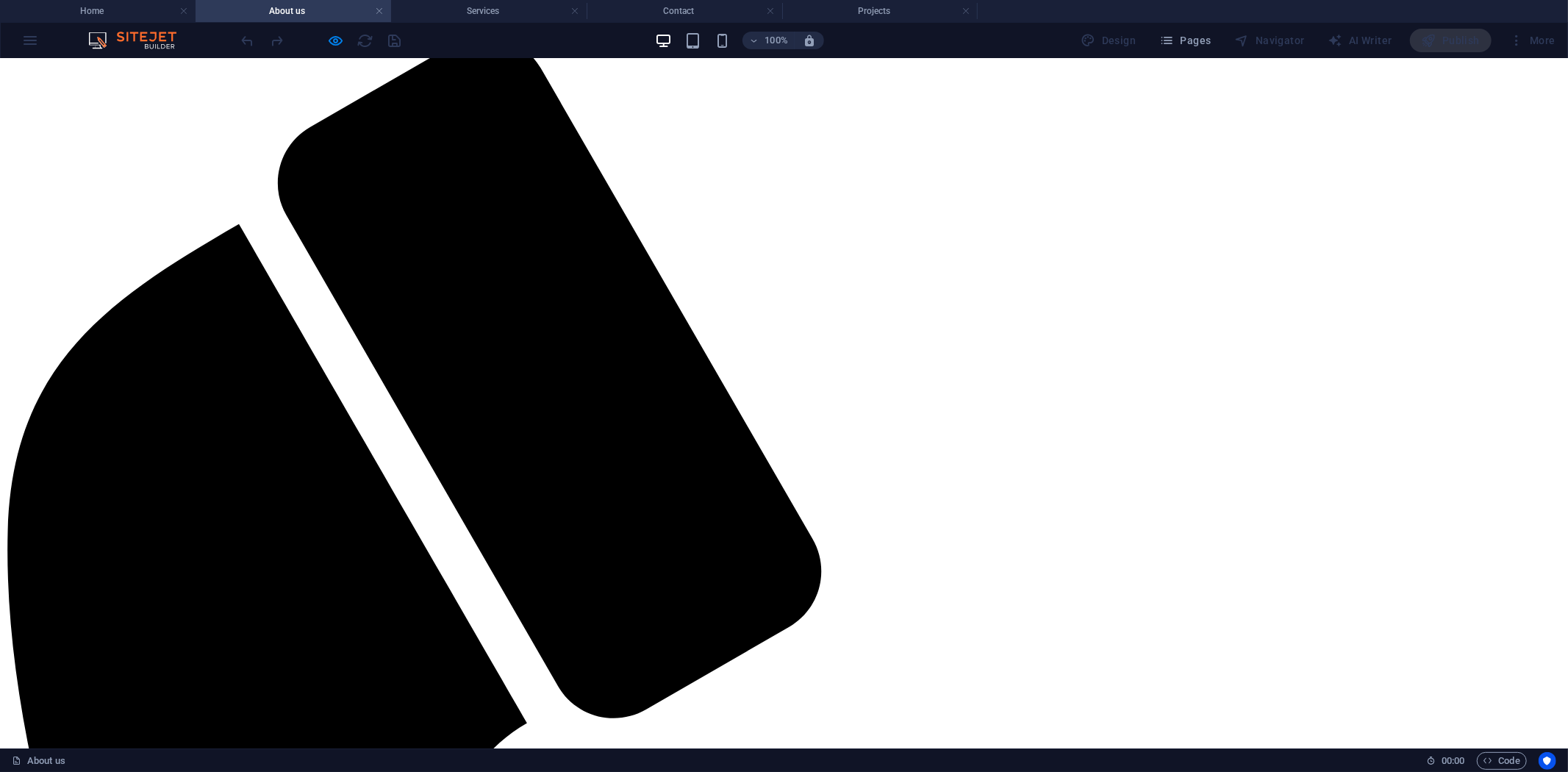
scroll to position [0, 0]
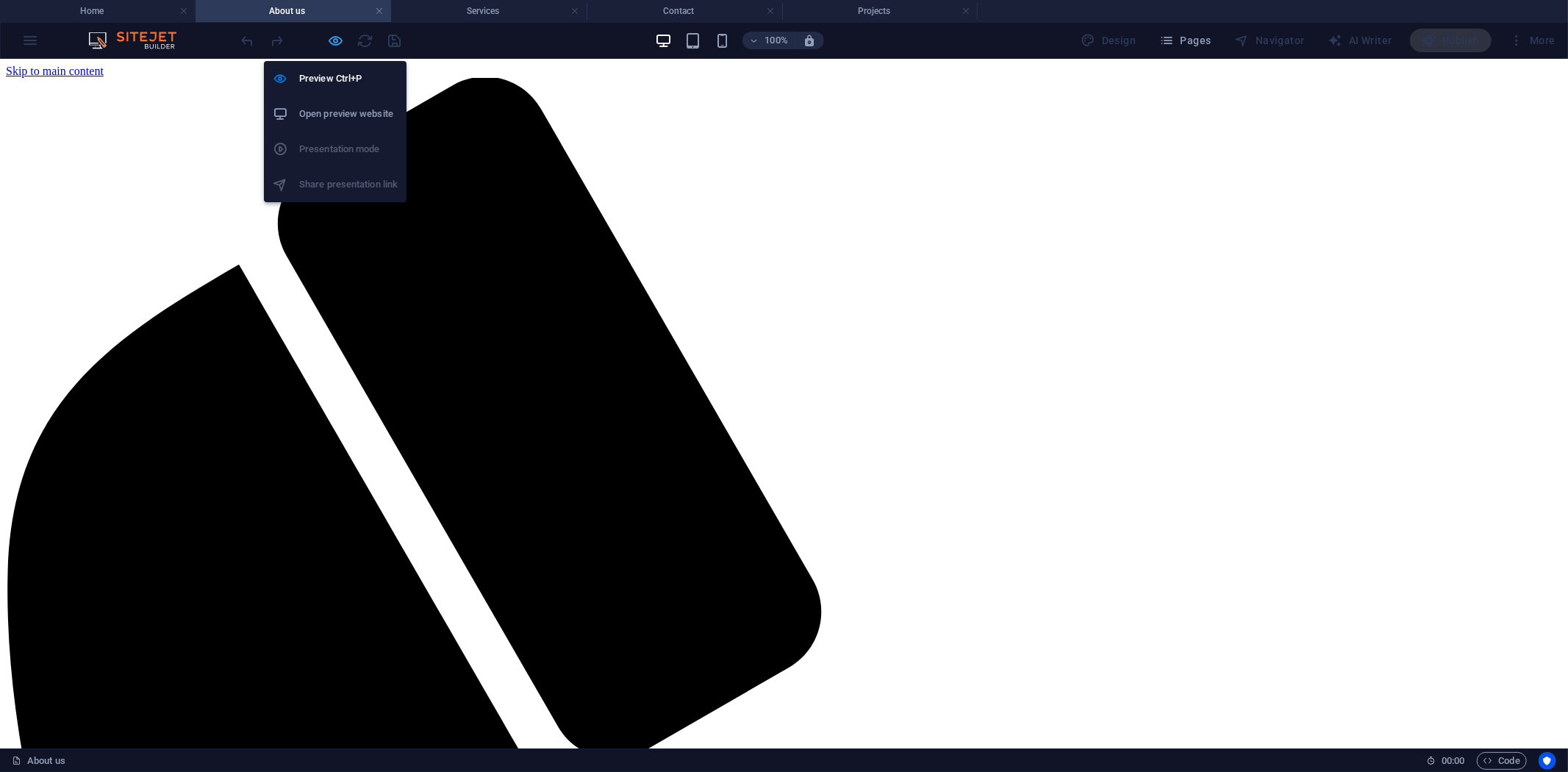
click at [334, 41] on icon "button" at bounding box center [336, 41] width 17 height 17
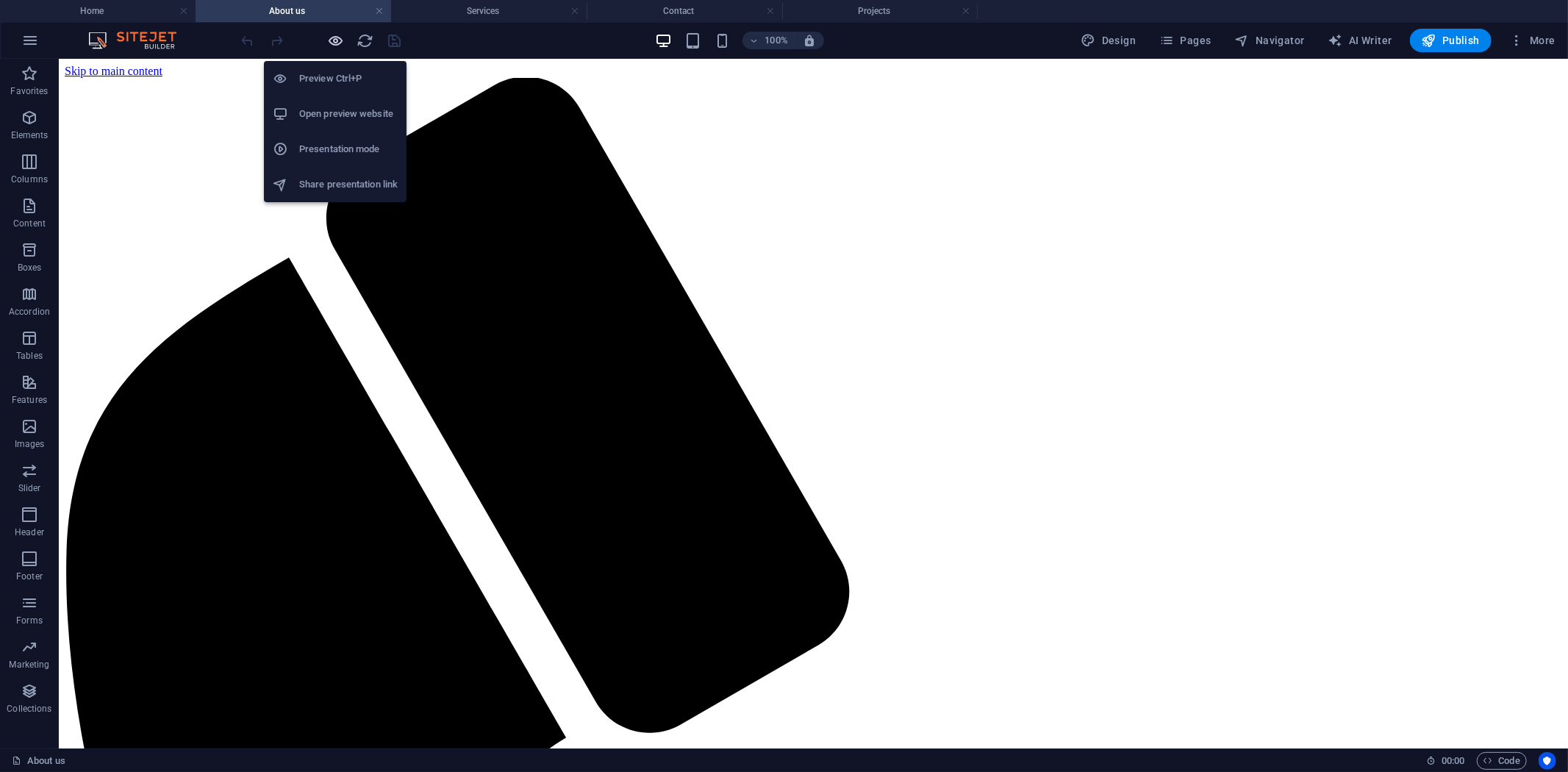
click at [334, 41] on icon "button" at bounding box center [336, 41] width 17 height 17
